Goal: Task Accomplishment & Management: Manage account settings

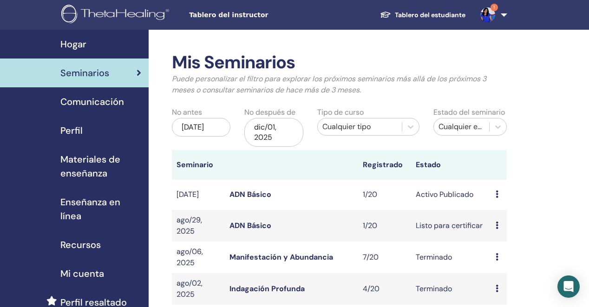
click at [255, 196] on link "ADN Básico" at bounding box center [250, 194] width 42 height 10
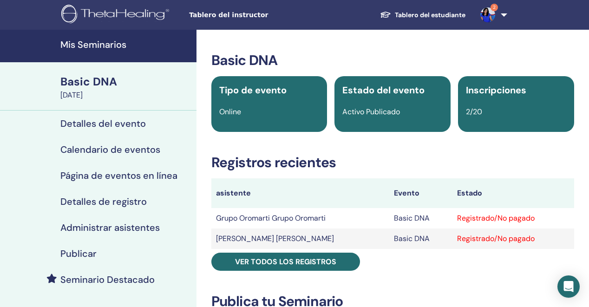
click at [395, 219] on td "Basic DNA" at bounding box center [420, 218] width 63 height 20
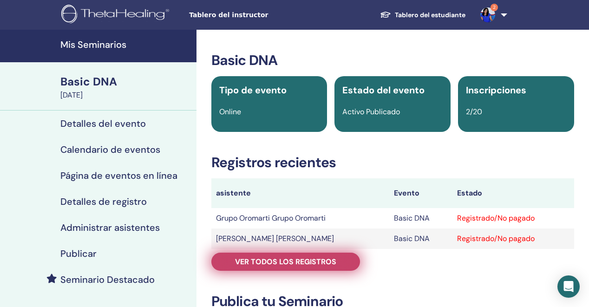
click at [327, 266] on span "Ver todos los registros" at bounding box center [285, 262] width 101 height 10
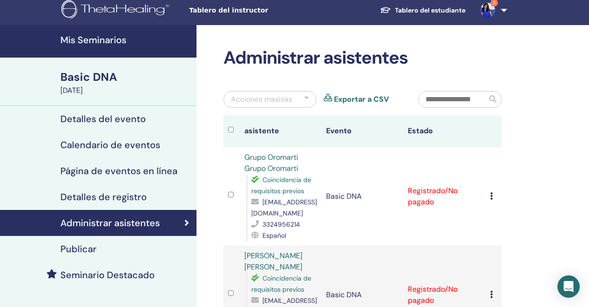
scroll to position [6, 0]
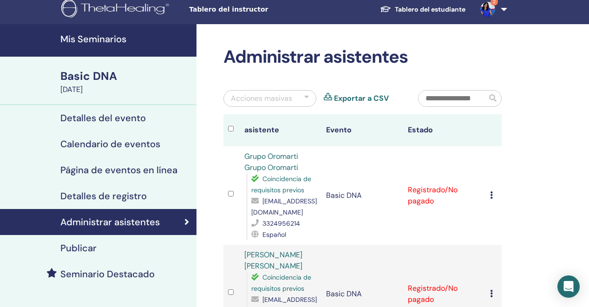
click at [286, 168] on link "Grupo Oromarti Grupo Oromarti" at bounding box center [271, 161] width 54 height 21
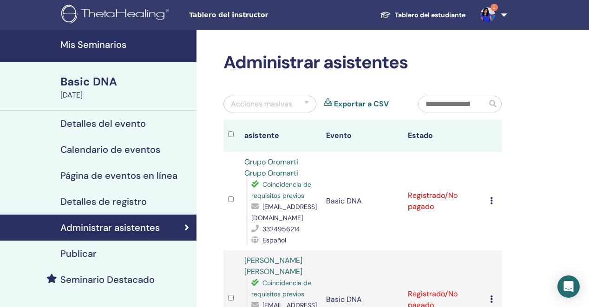
scroll to position [0, 0]
click at [97, 87] on div "Basic DNA" at bounding box center [125, 82] width 130 height 16
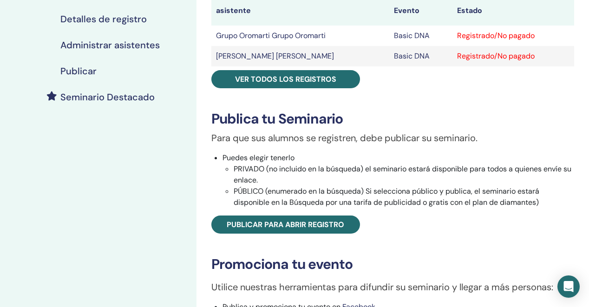
scroll to position [181, 0]
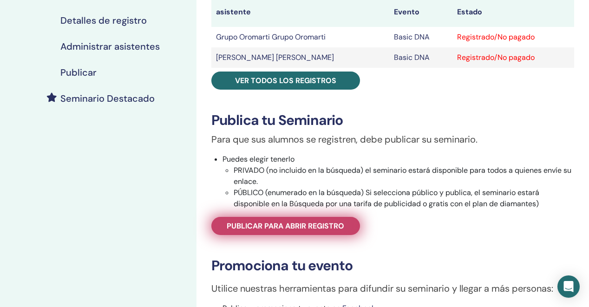
click at [308, 229] on span "Publicar para abrir registro" at bounding box center [285, 226] width 117 height 10
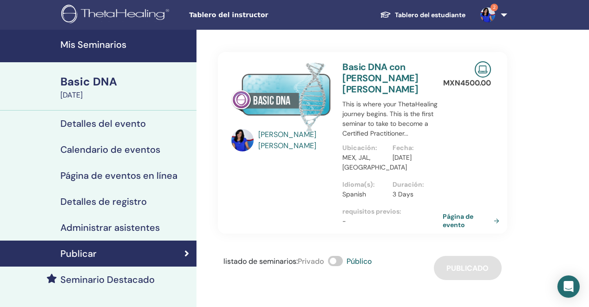
click at [90, 89] on div "Basic DNA" at bounding box center [125, 82] width 130 height 16
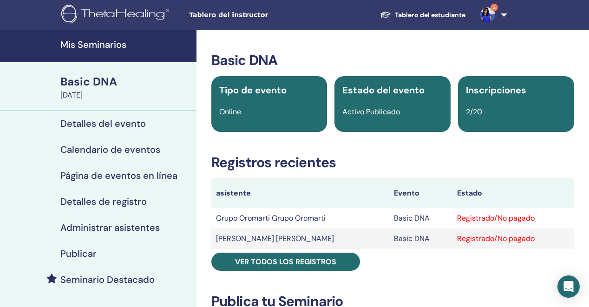
click at [489, 16] on img at bounding box center [487, 14] width 15 height 15
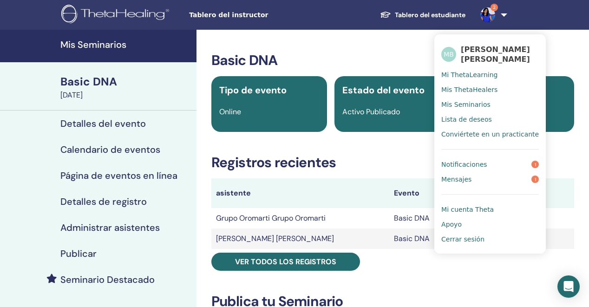
click at [461, 162] on span "Notificaciones" at bounding box center [463, 164] width 45 height 8
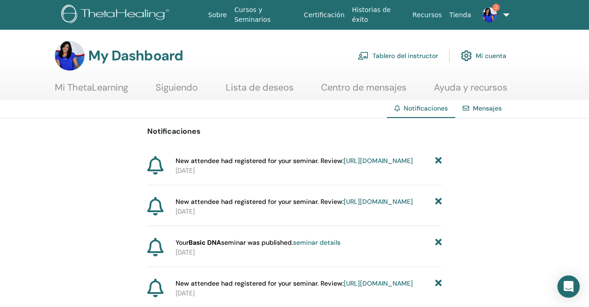
click at [487, 14] on img at bounding box center [489, 14] width 15 height 15
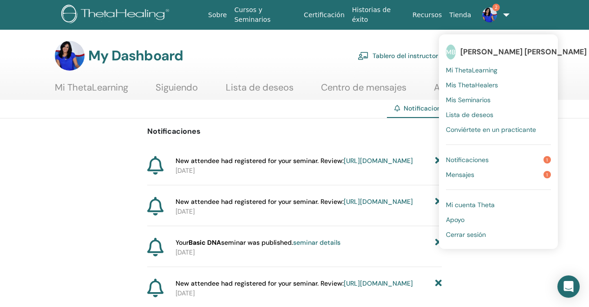
click at [460, 176] on span "Mensajes" at bounding box center [460, 174] width 28 height 8
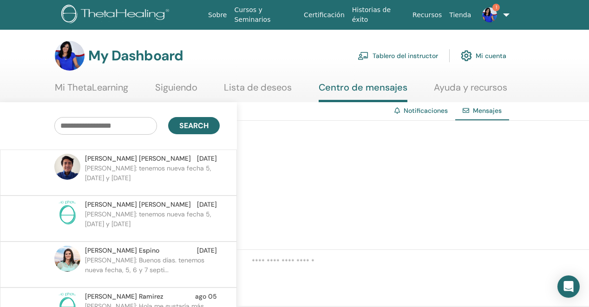
scroll to position [0, 0]
click at [341, 215] on div at bounding box center [413, 185] width 352 height 129
click at [422, 54] on link "Tablero del instructor" at bounding box center [397, 55] width 80 height 20
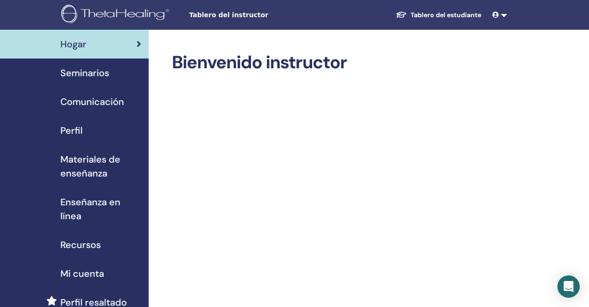
click at [88, 75] on span "Seminarios" at bounding box center [84, 73] width 49 height 14
